Goal: Task Accomplishment & Management: Use online tool/utility

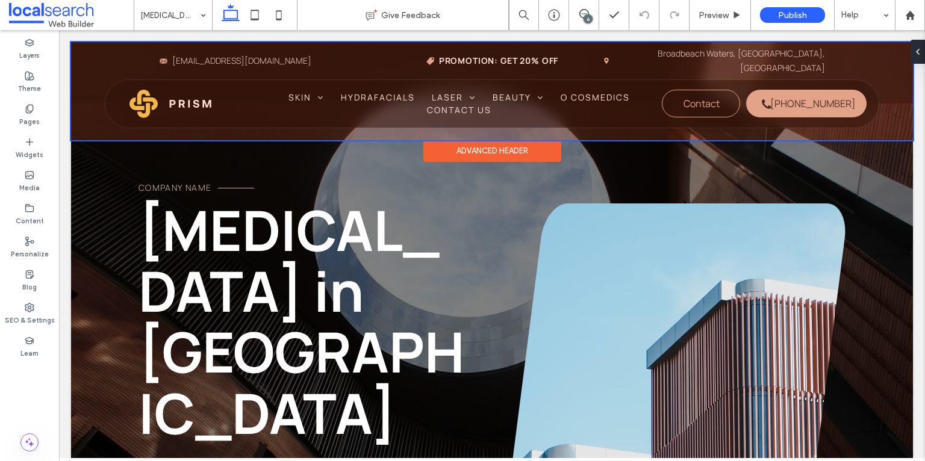
scroll to position [468, 0]
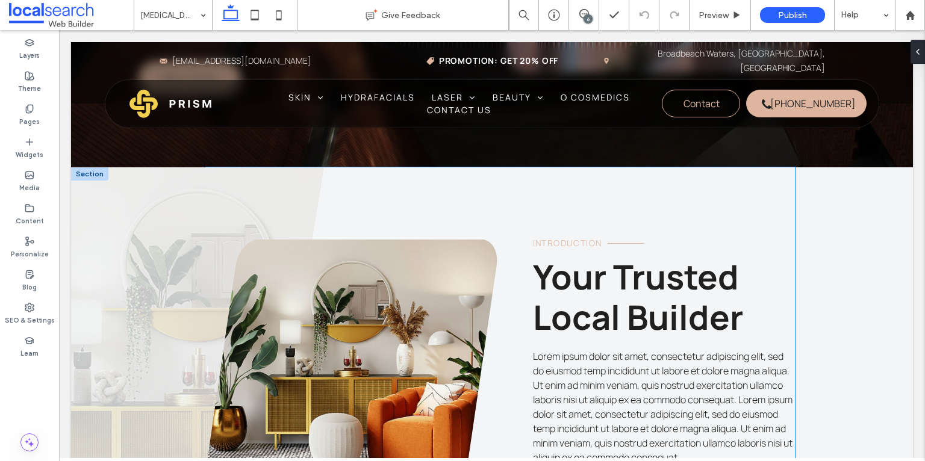
click at [577, 253] on span "Your Trusted Local Builder" at bounding box center [638, 296] width 210 height 87
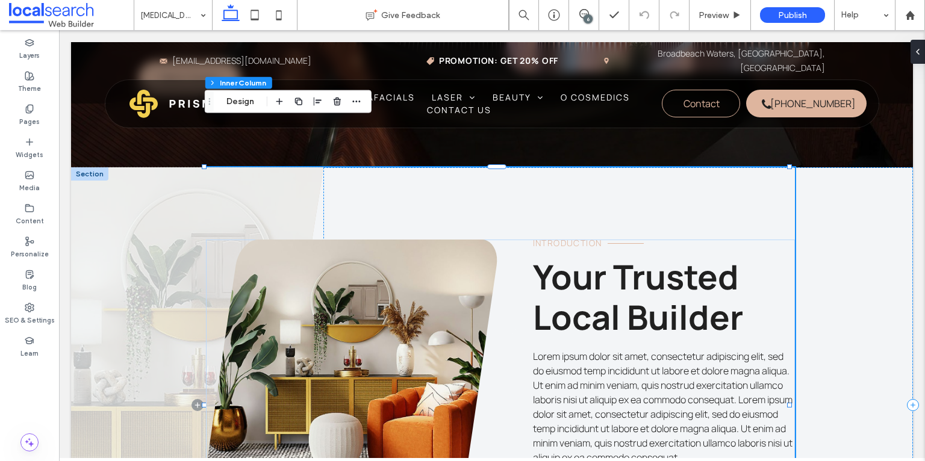
click at [577, 253] on span "Your Trusted Local Builder" at bounding box center [638, 296] width 210 height 87
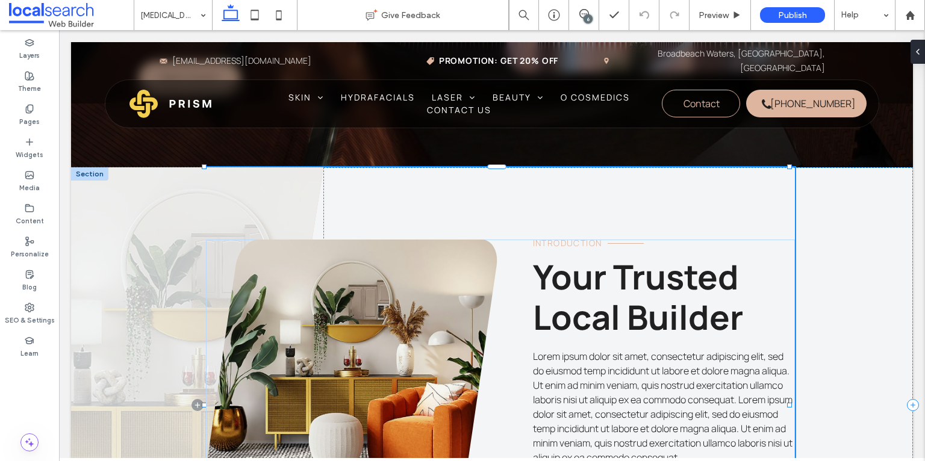
type input "*******"
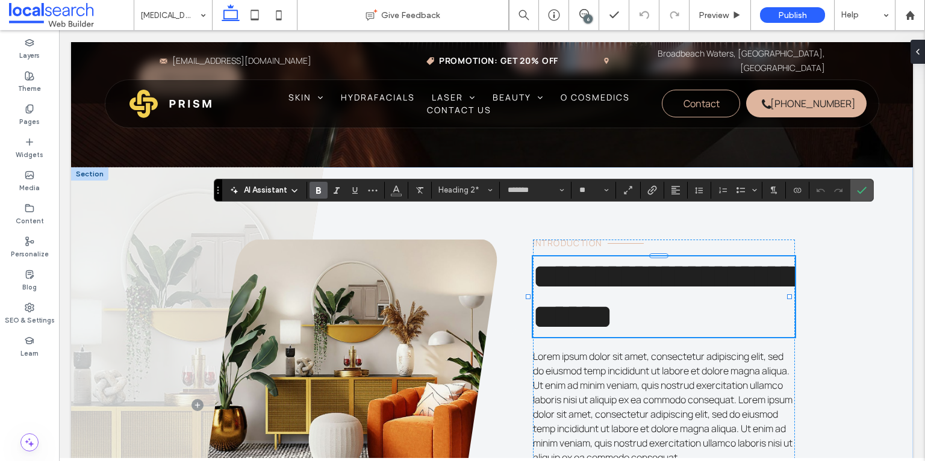
type input "**"
click at [862, 188] on use "Confirm" at bounding box center [862, 190] width 10 height 7
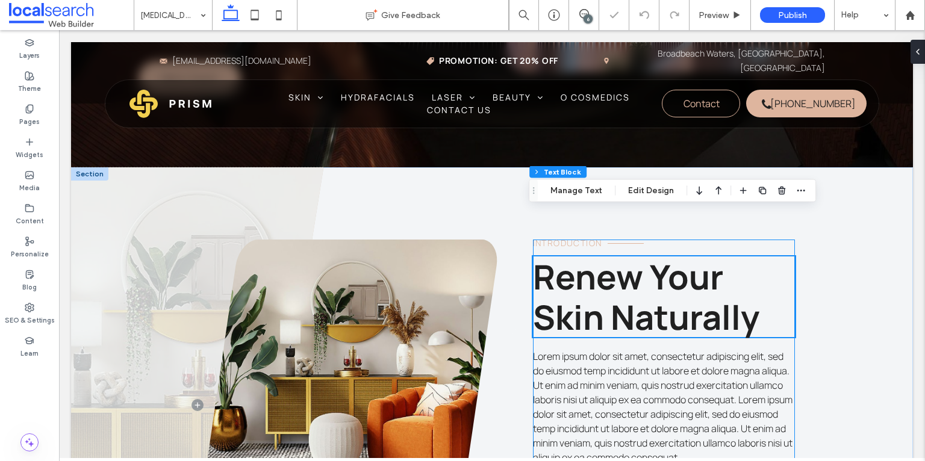
scroll to position [537, 0]
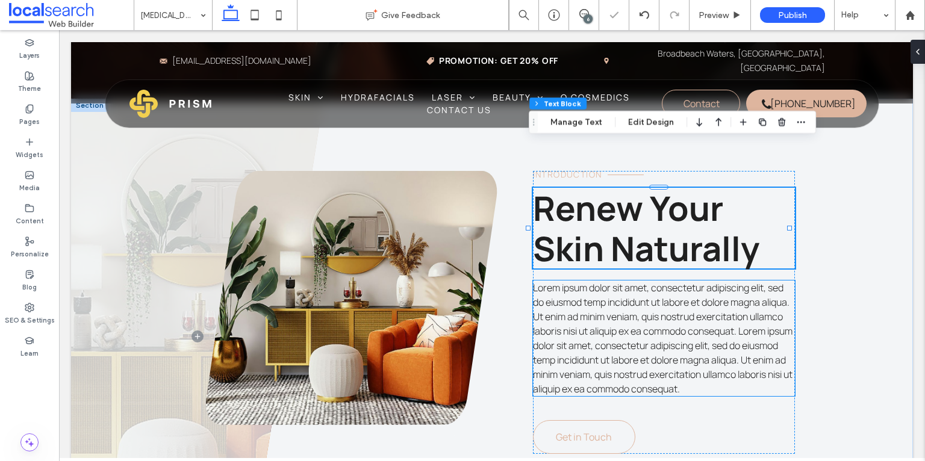
click at [612, 291] on span "Lorem ipsum dolor sit amet, consectetur adipiscing elit, sed do eiusmod temp in…" at bounding box center [663, 338] width 260 height 114
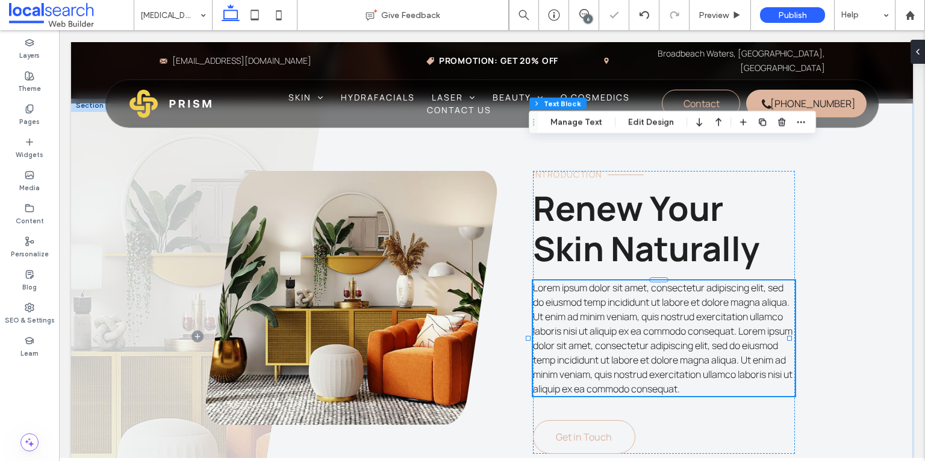
click at [612, 291] on div "Lorem ipsum dolor sit amet, consectetur adipiscing elit, sed do eiusmod temp in…" at bounding box center [664, 339] width 263 height 116
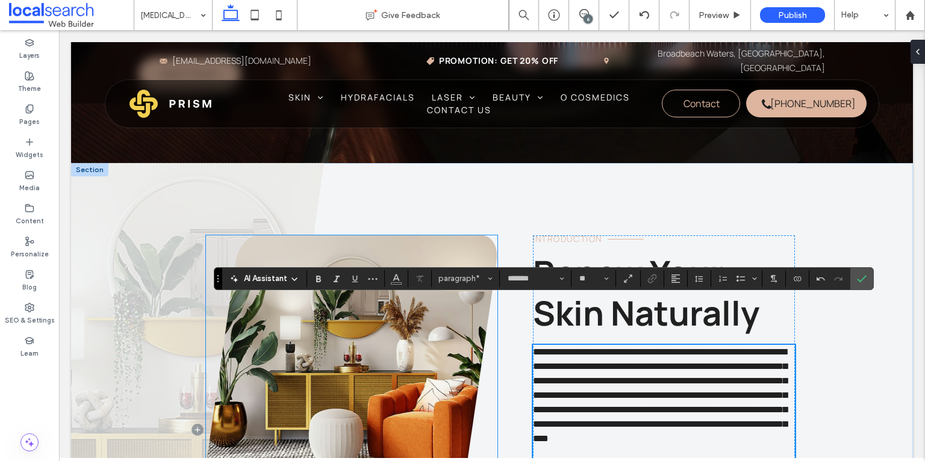
scroll to position [282, 0]
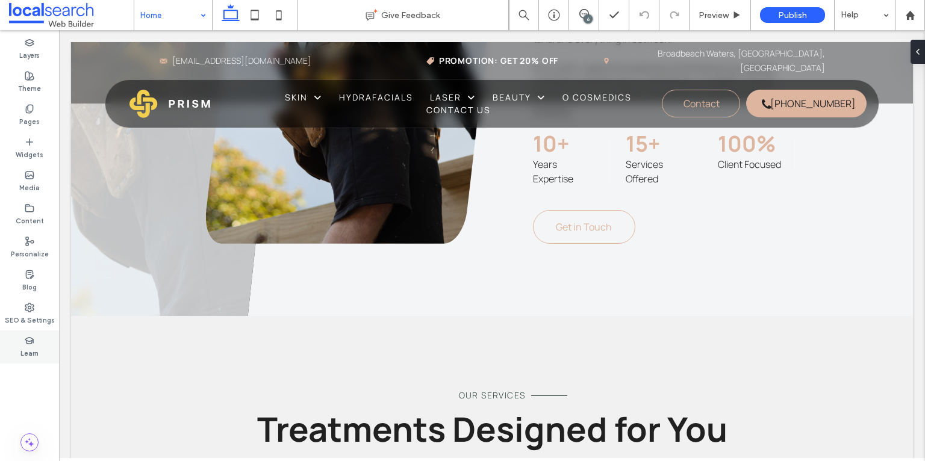
scroll to position [1069, 0]
